Goal: Task Accomplishment & Management: Use online tool/utility

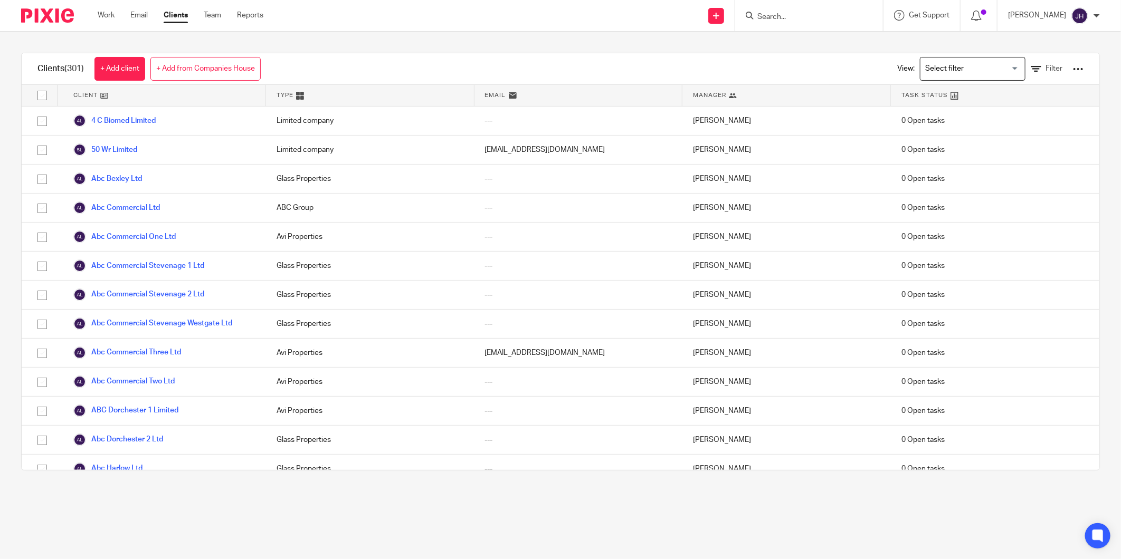
click at [785, 17] on input "Search" at bounding box center [803, 17] width 95 height 9
type input "q"
click at [107, 12] on link "Work" at bounding box center [106, 15] width 17 height 11
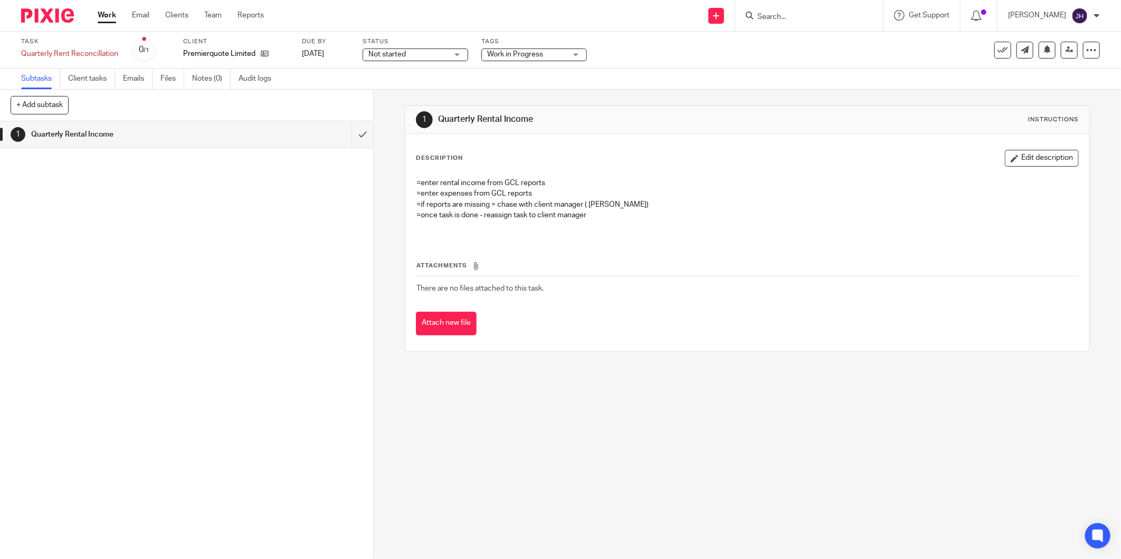
click at [532, 192] on p "=enter expenses from GCL reports" at bounding box center [747, 193] width 662 height 11
